Goal: Register for event/course

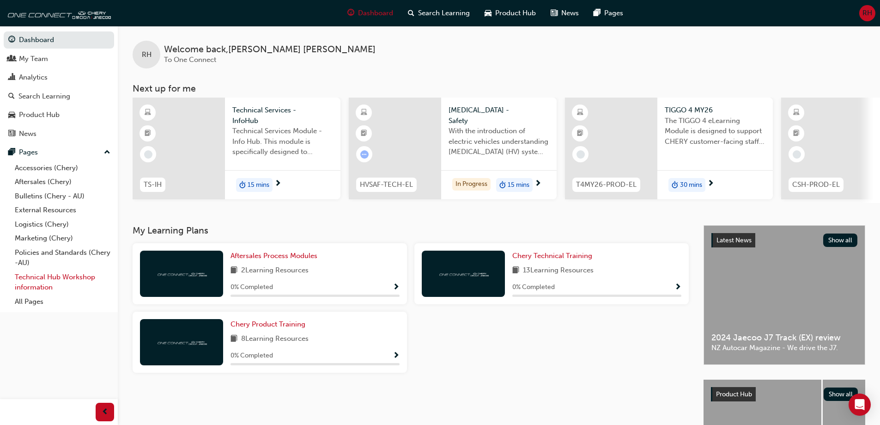
click at [43, 279] on link "Technical Hub Workshop information" at bounding box center [62, 282] width 103 height 24
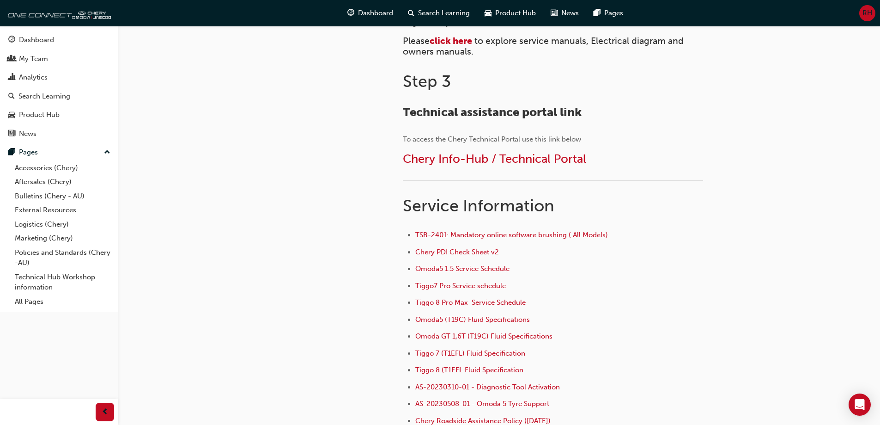
scroll to position [416, 0]
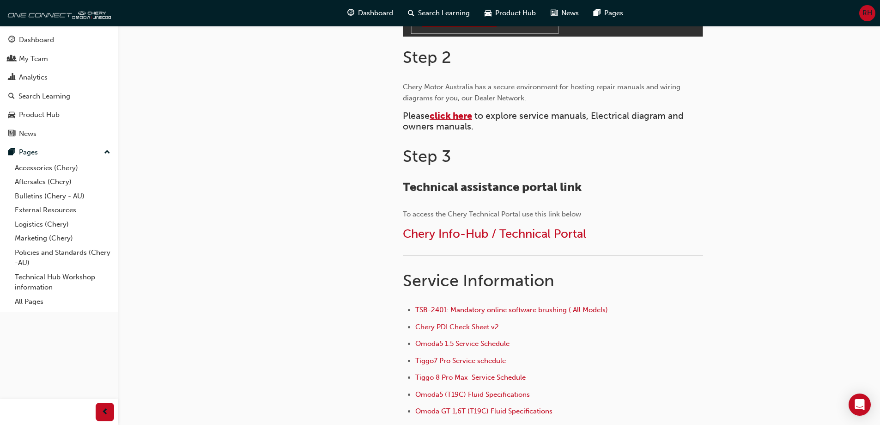
click at [452, 116] on span "click here" at bounding box center [451, 115] width 43 height 11
